Goal: Task Accomplishment & Management: Manage account settings

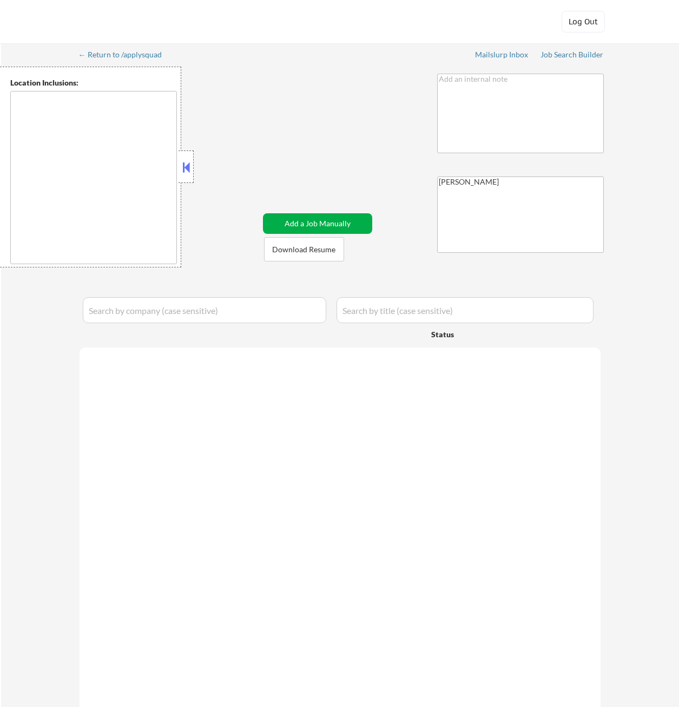
type textarea "[GEOGRAPHIC_DATA], [GEOGRAPHIC_DATA] [GEOGRAPHIC_DATA], [GEOGRAPHIC_DATA] [GEOG…"
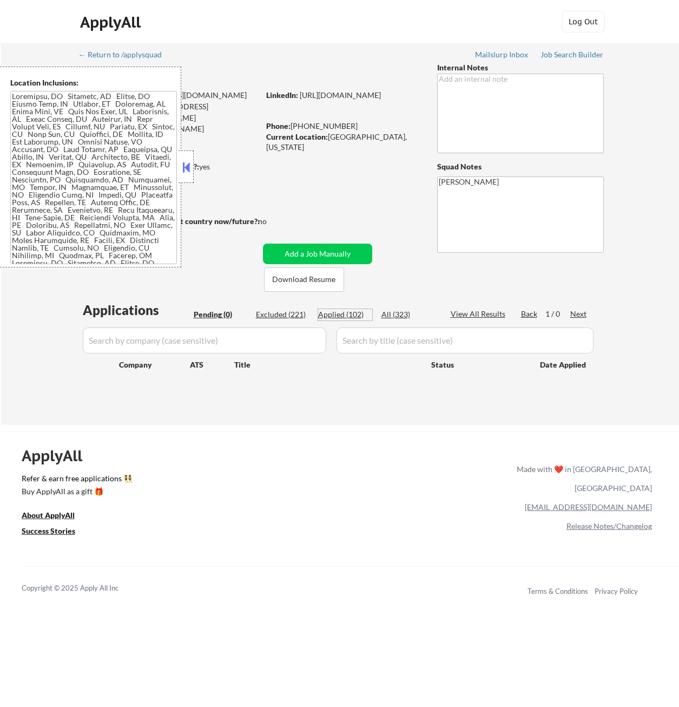
click at [339, 315] on div "Applied (102)" at bounding box center [345, 314] width 54 height 11
click at [187, 167] on button at bounding box center [186, 167] width 12 height 16
click at [340, 313] on div "Applied (102)" at bounding box center [345, 314] width 54 height 11
select select ""applied""
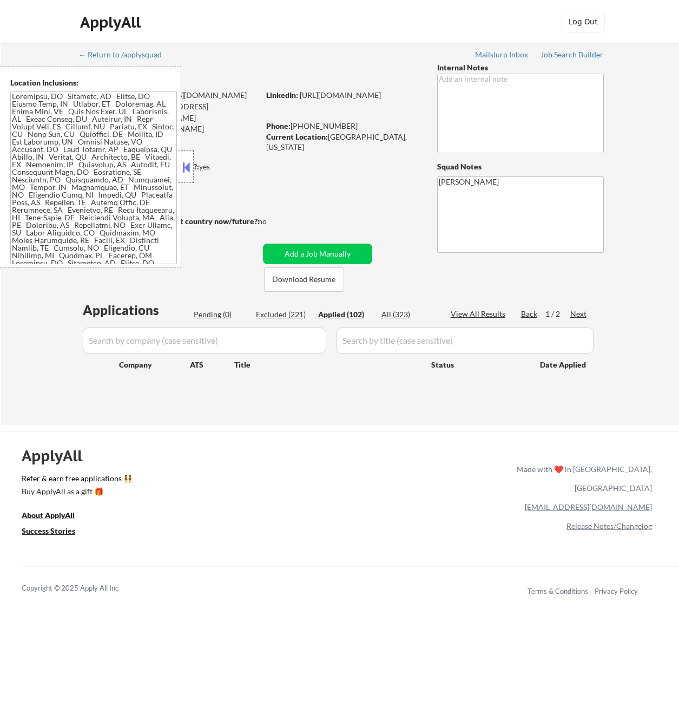
select select ""applied""
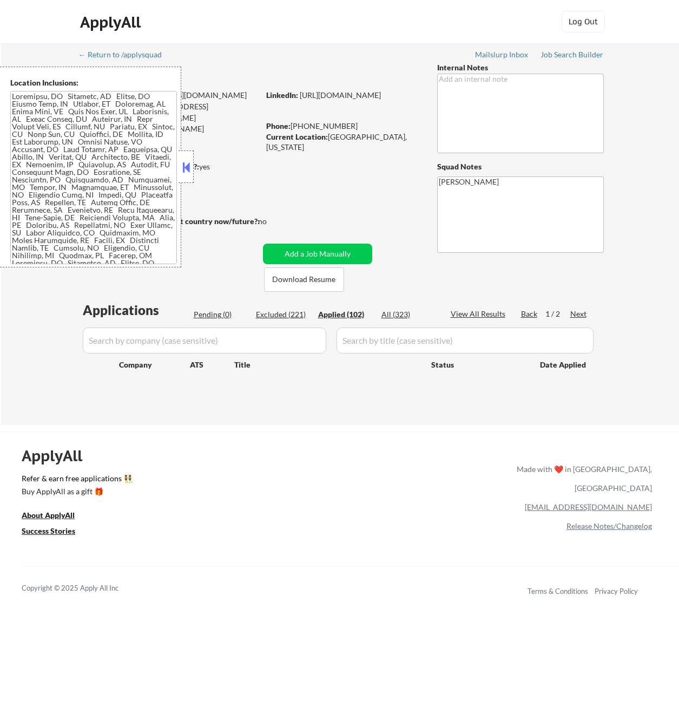
select select ""applied""
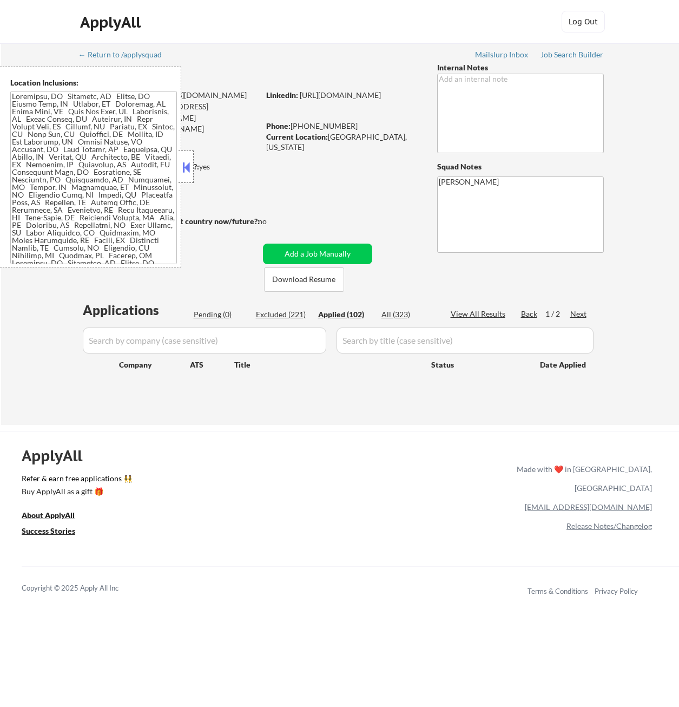
select select ""applied""
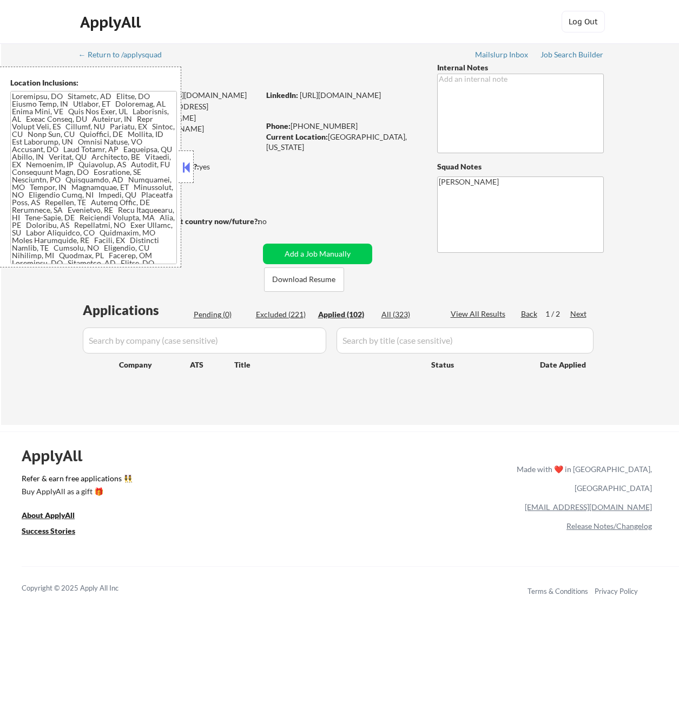
select select ""applied""
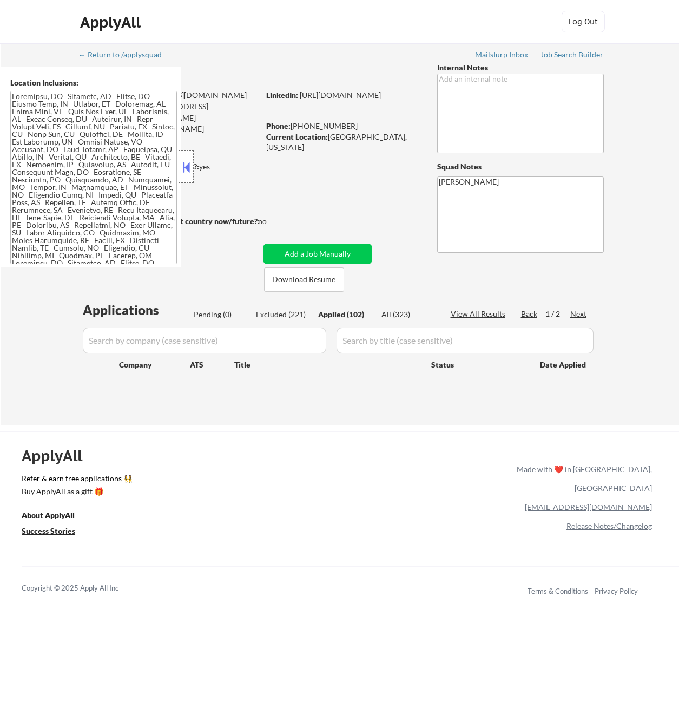
select select ""applied""
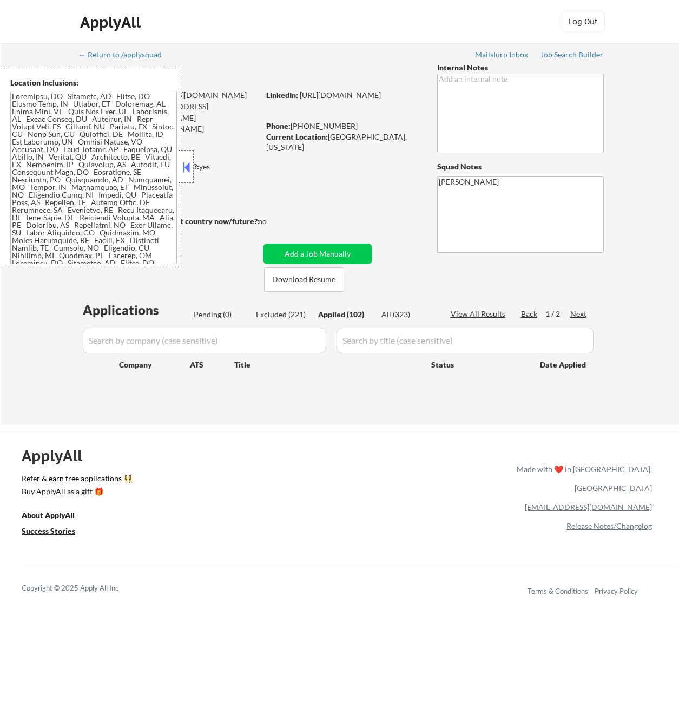
select select ""applied""
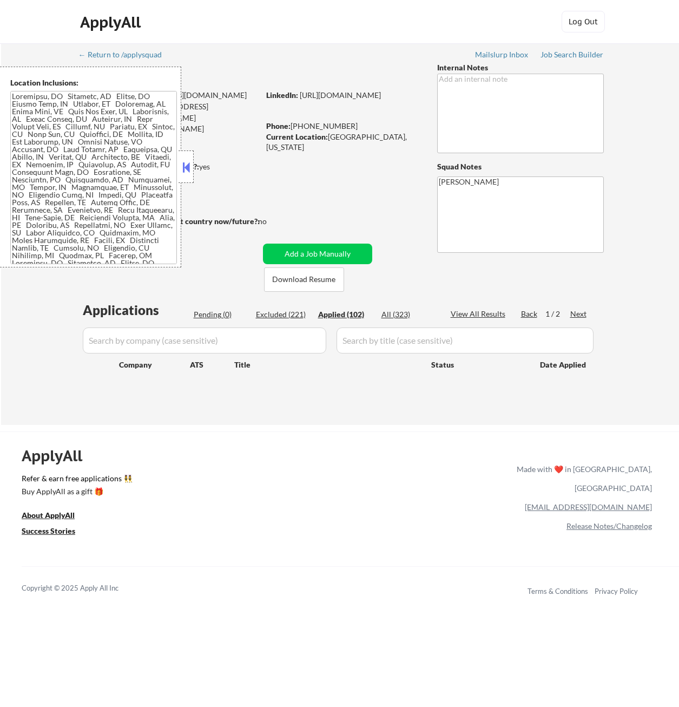
select select ""applied""
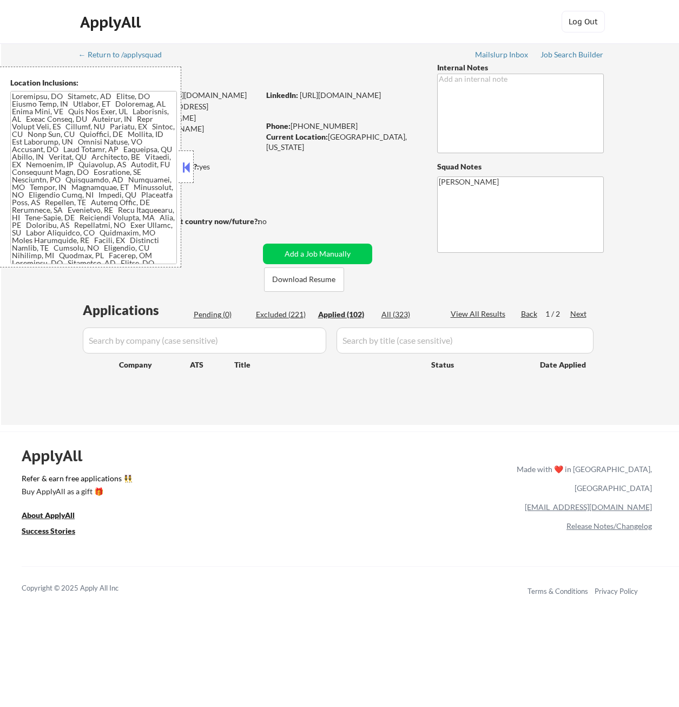
select select ""applied""
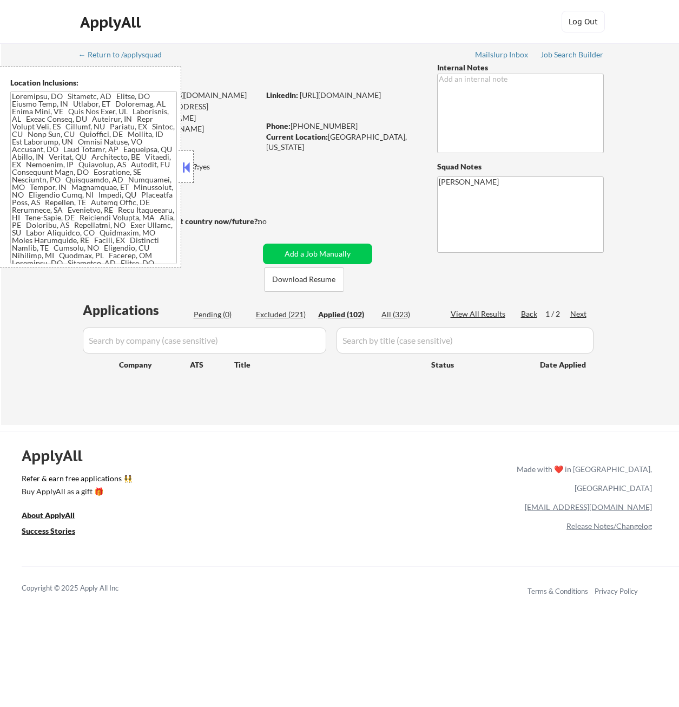
select select ""applied""
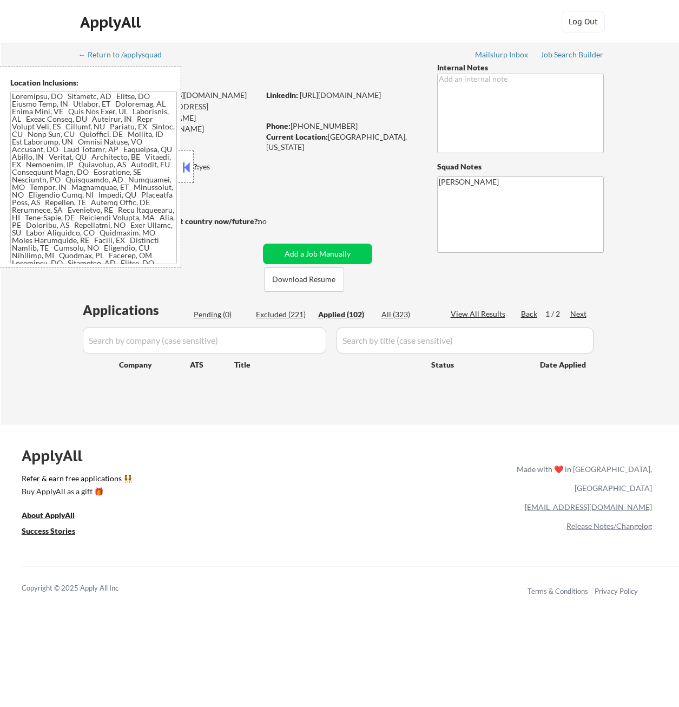
select select ""applied""
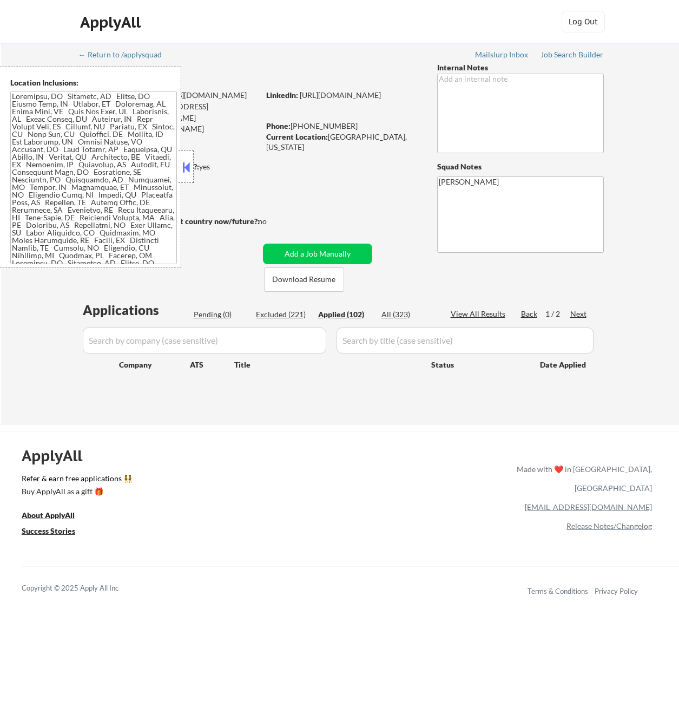
select select ""applied""
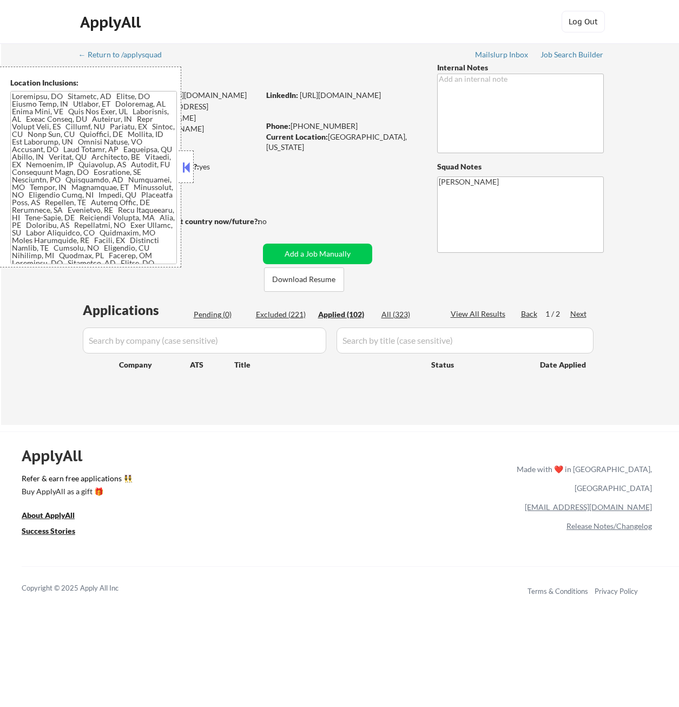
select select ""applied""
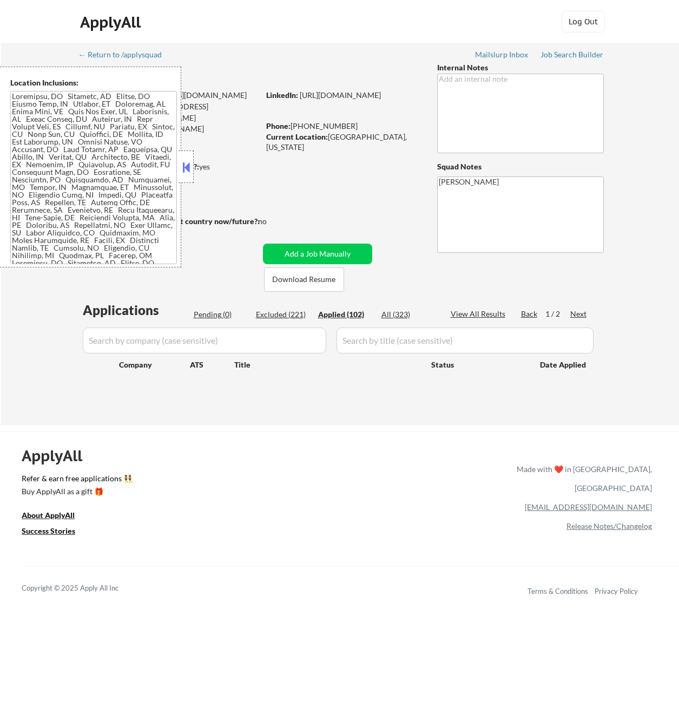
select select ""applied""
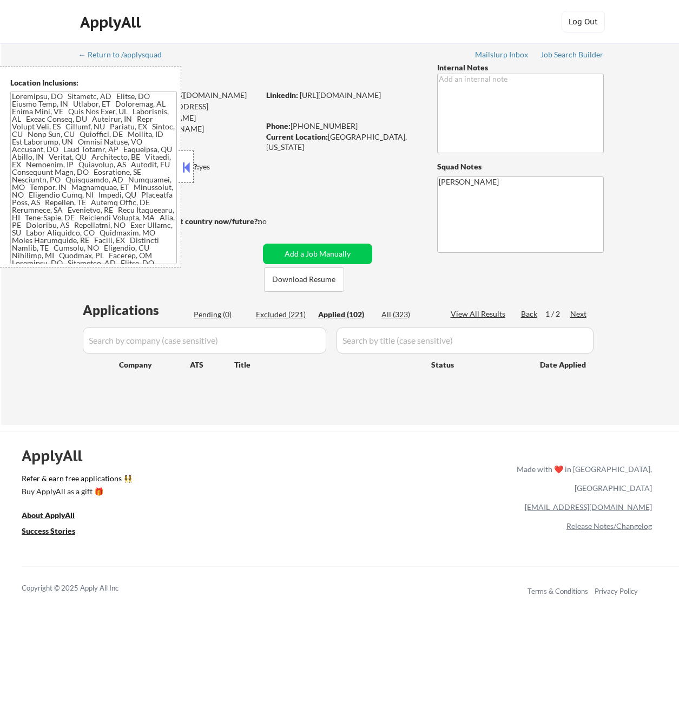
select select ""applied""
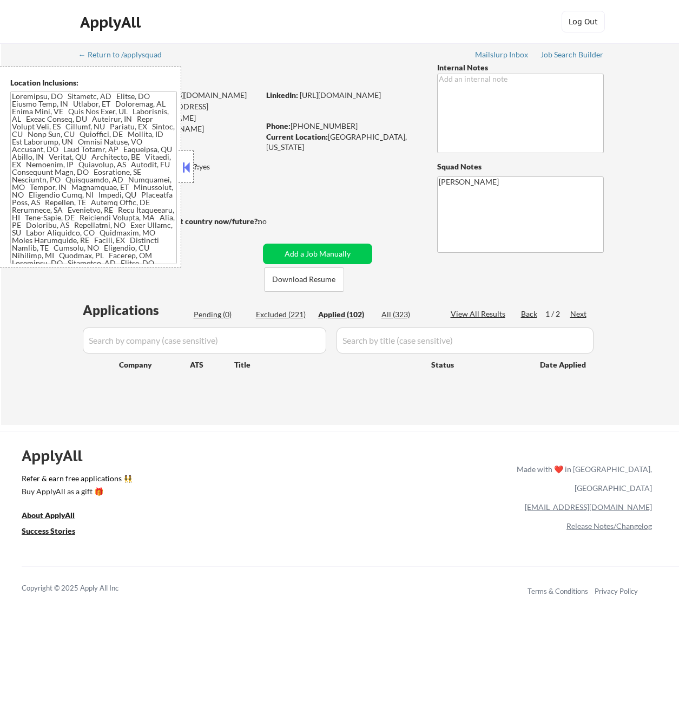
select select ""applied""
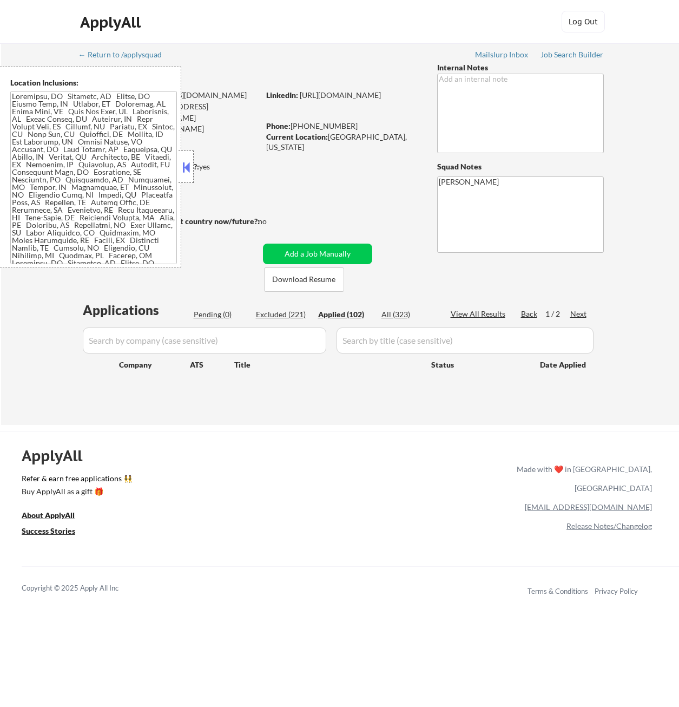
select select ""applied""
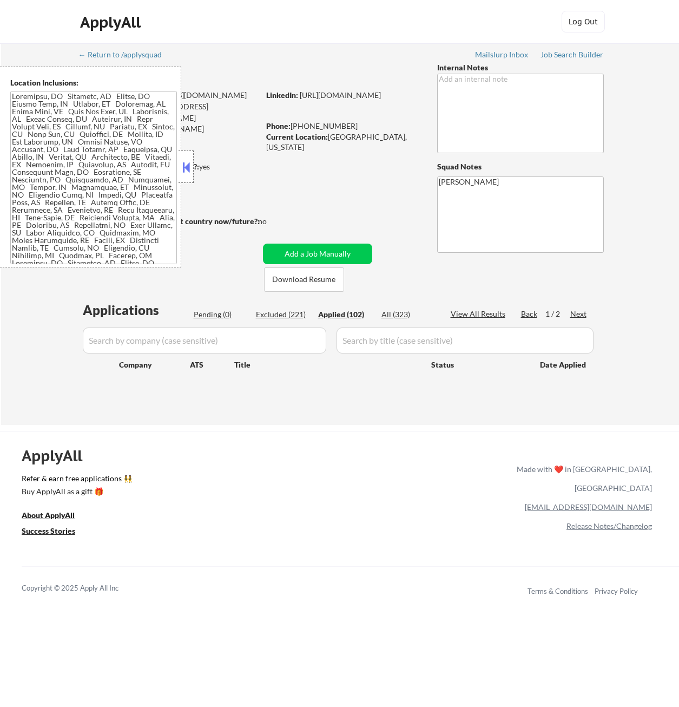
select select ""applied""
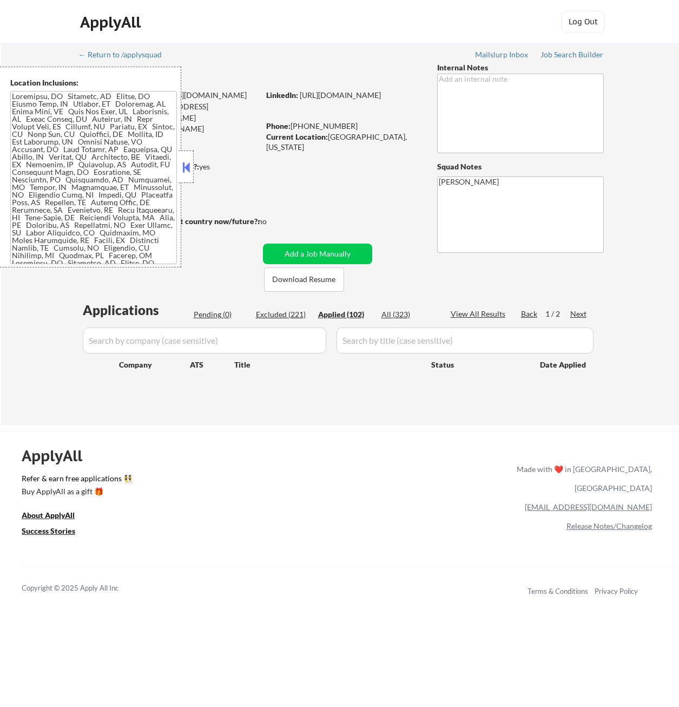
select select ""applied""
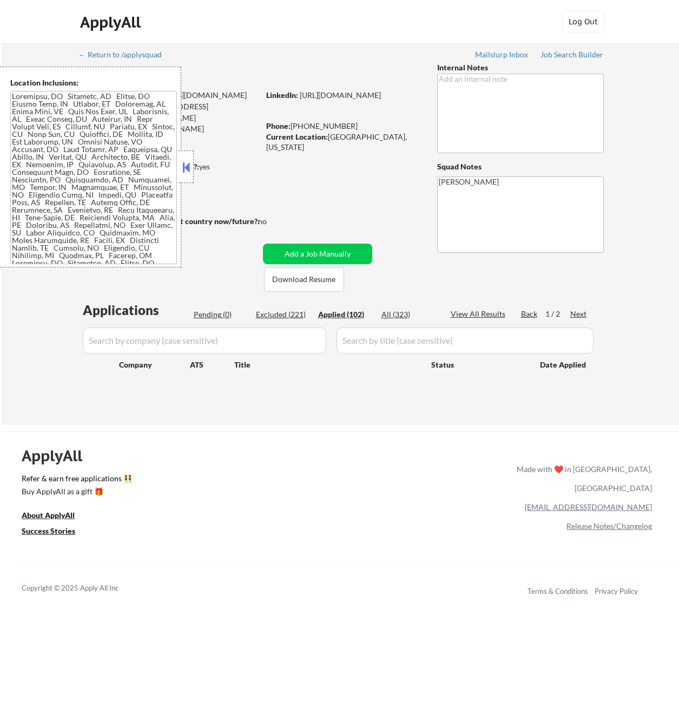
select select ""applied""
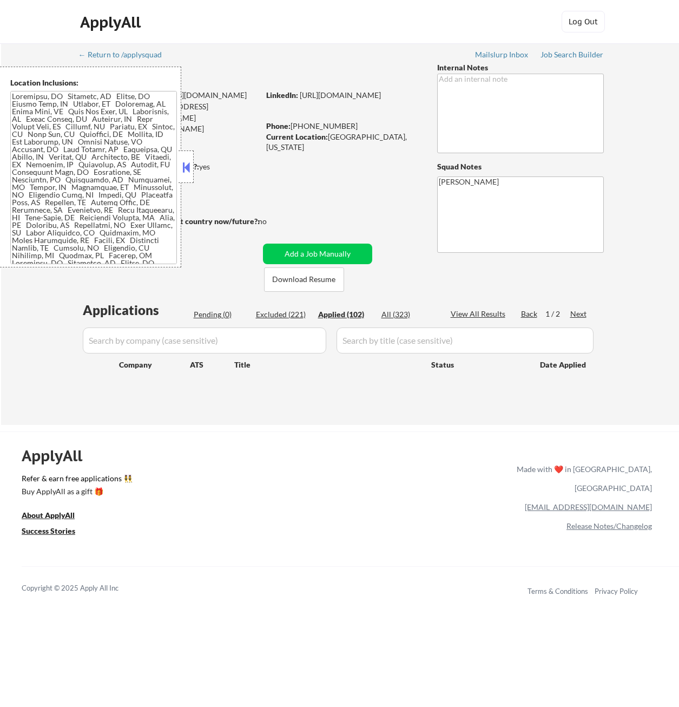
select select ""applied""
